Goal: Browse casually: Explore the website without a specific task or goal

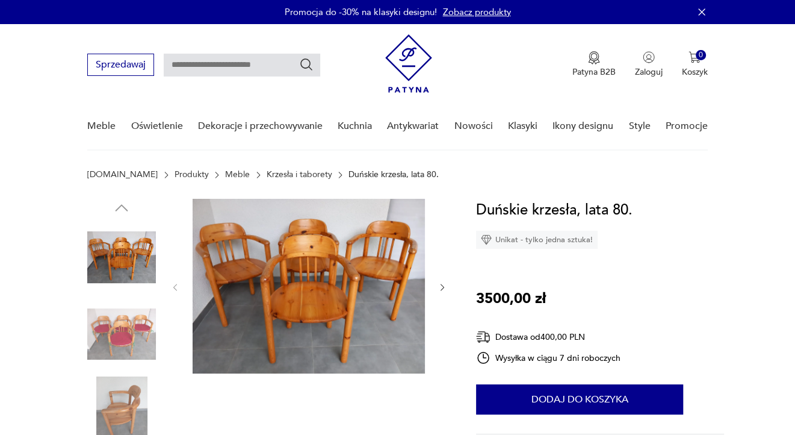
scroll to position [120, 0]
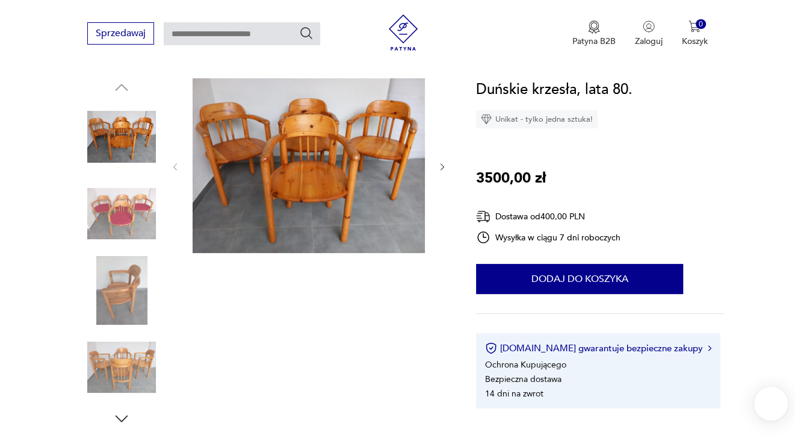
click at [114, 290] on img at bounding box center [121, 290] width 69 height 69
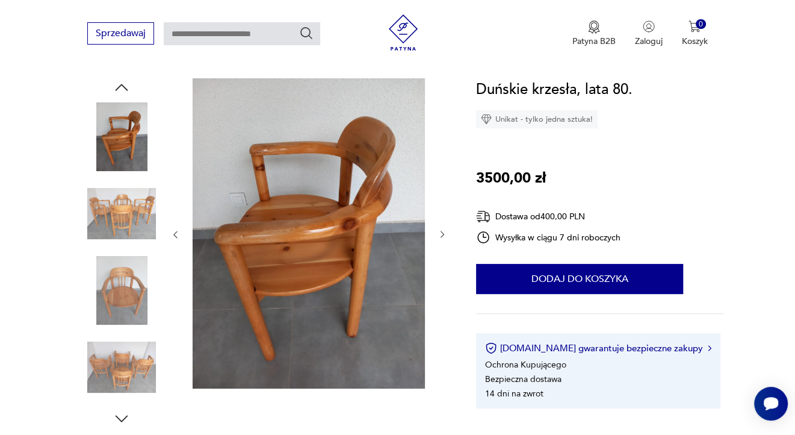
click at [132, 134] on img at bounding box center [121, 136] width 69 height 69
click at [128, 214] on img at bounding box center [121, 213] width 69 height 69
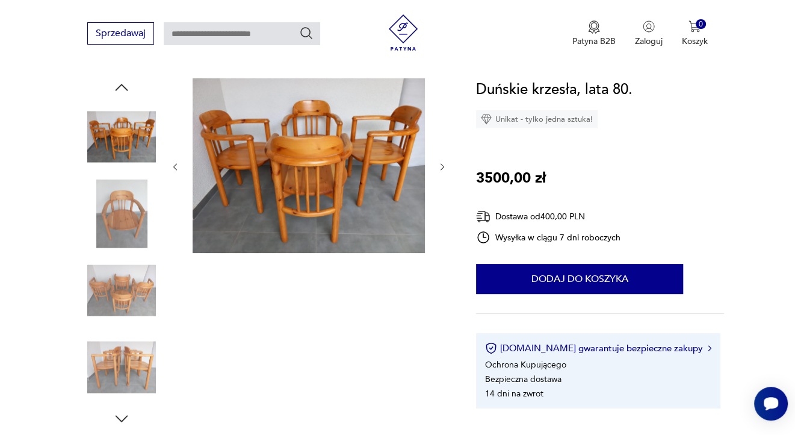
click at [117, 379] on img at bounding box center [121, 367] width 69 height 69
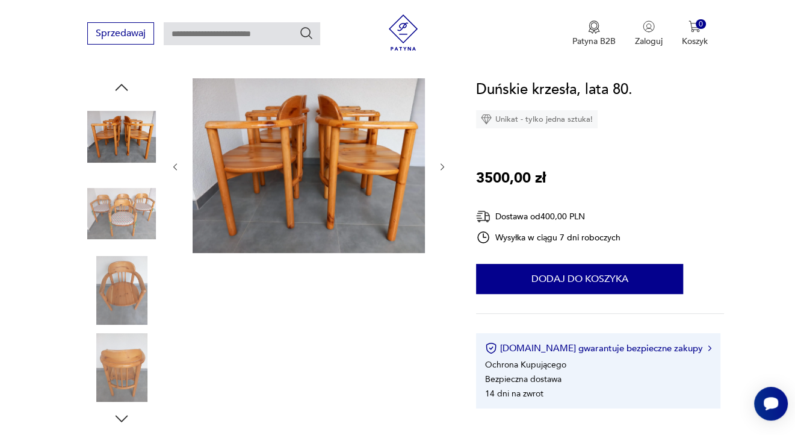
click at [109, 290] on img at bounding box center [121, 290] width 69 height 69
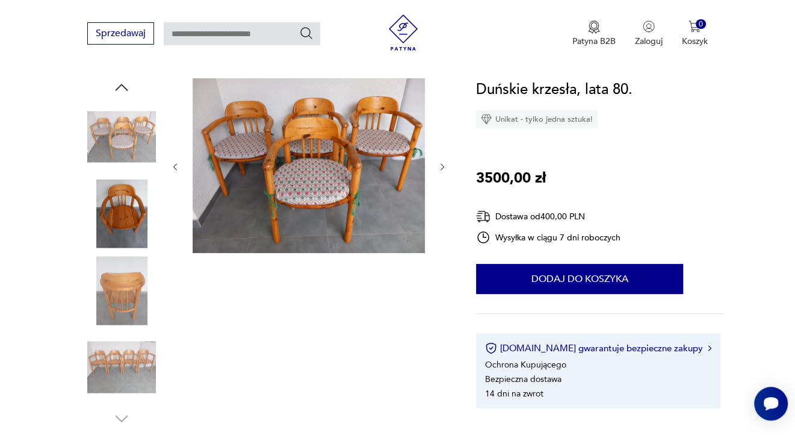
click at [108, 207] on img at bounding box center [121, 213] width 69 height 69
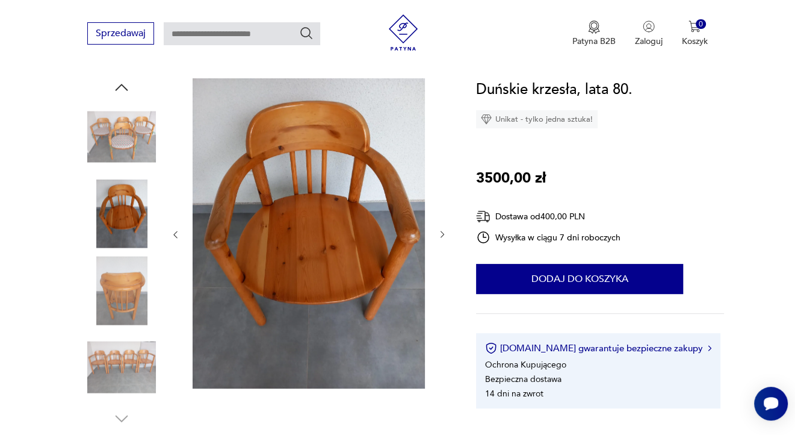
click at [113, 150] on img at bounding box center [121, 136] width 69 height 69
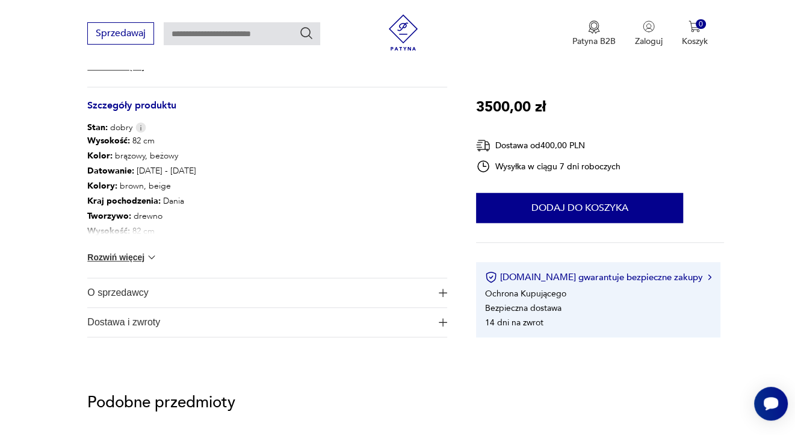
scroll to position [421, 0]
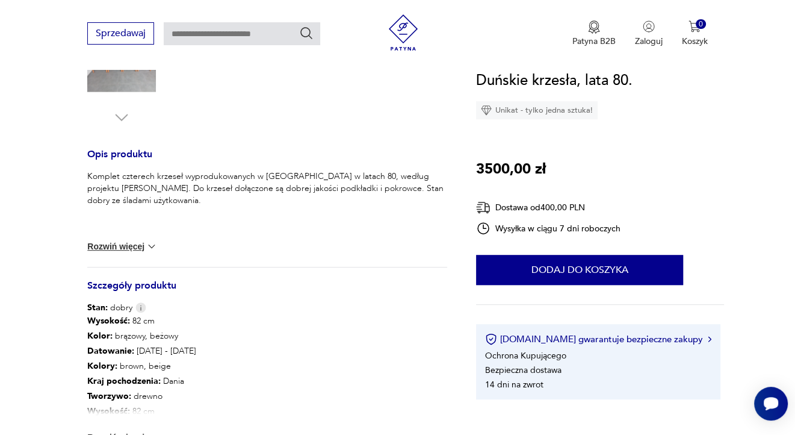
click at [119, 245] on button "Rozwiń więcej" at bounding box center [122, 246] width 70 height 12
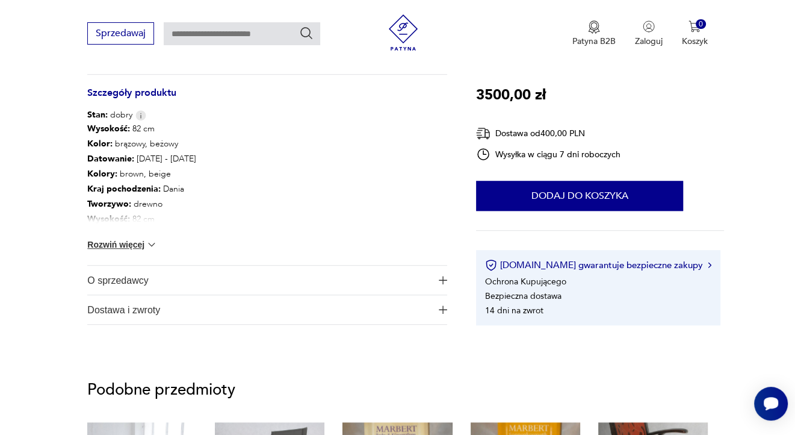
scroll to position [722, 0]
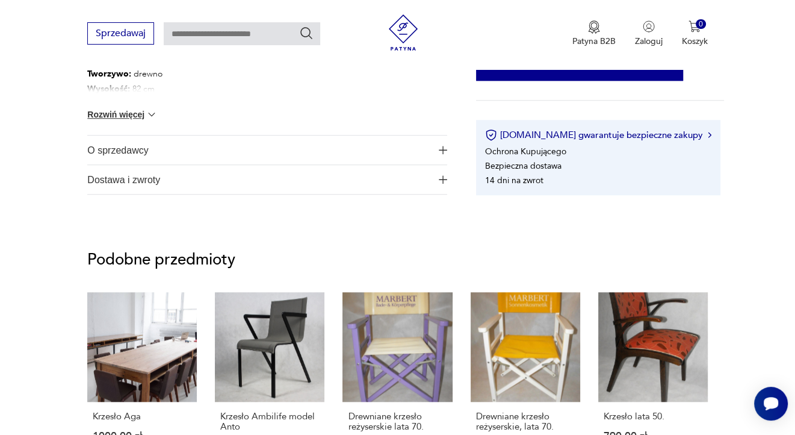
click at [125, 112] on button "Rozwiń więcej" at bounding box center [122, 114] width 70 height 12
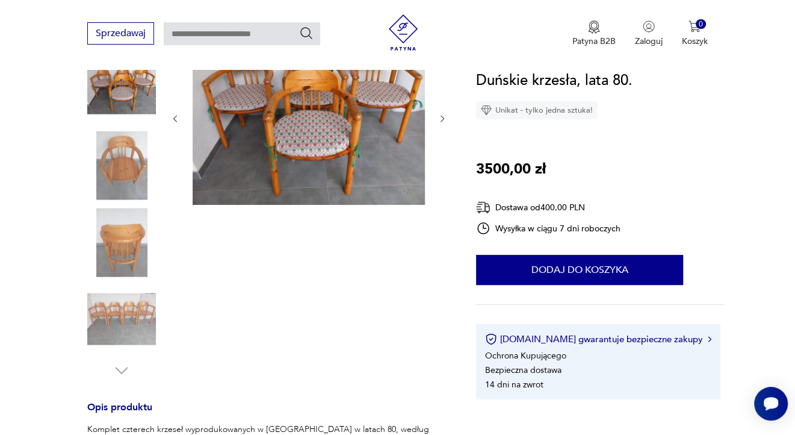
scroll to position [60, 0]
